Goal: Obtain resource: Obtain resource

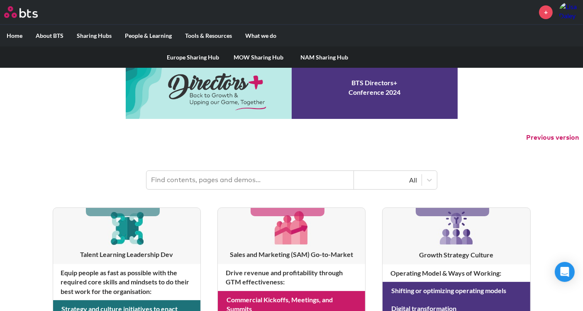
click at [98, 37] on label "Sharing Hubs" at bounding box center [94, 36] width 48 height 22
click at [0, 0] on input "Sharing Hubs" at bounding box center [0, 0] width 0 height 0
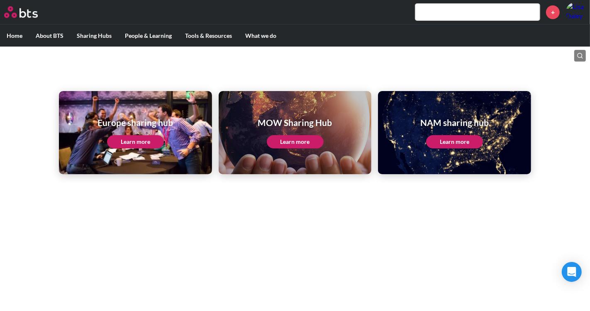
click at [455, 144] on link "Learn more" at bounding box center [454, 141] width 57 height 13
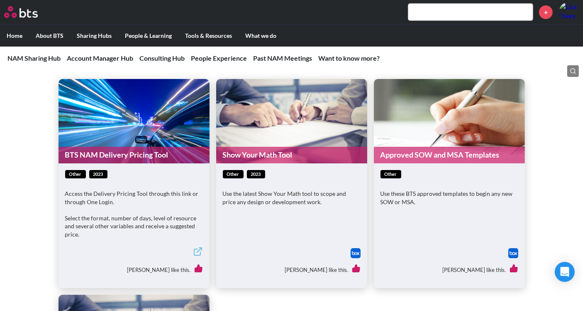
scroll to position [369, 0]
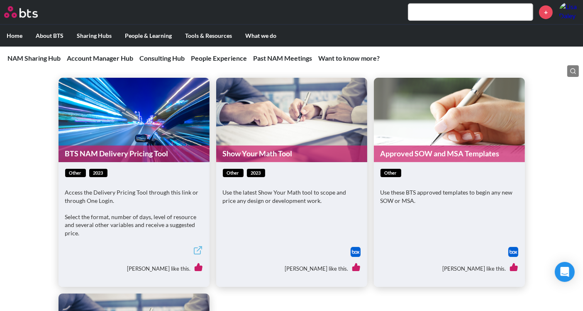
click at [411, 152] on link "Approved SOW and MSA Templates" at bounding box center [449, 153] width 151 height 16
